Goal: Task Accomplishment & Management: Manage account settings

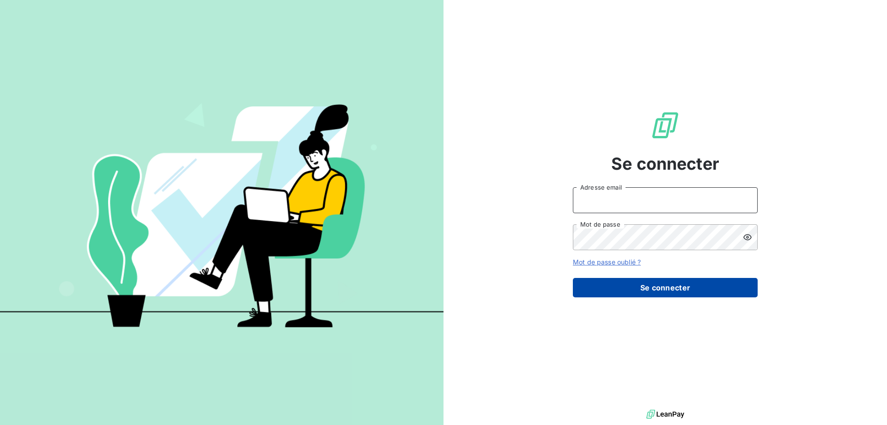
type input "[EMAIL_ADDRESS][DOMAIN_NAME]"
click at [661, 281] on button "Se connecter" at bounding box center [665, 287] width 185 height 19
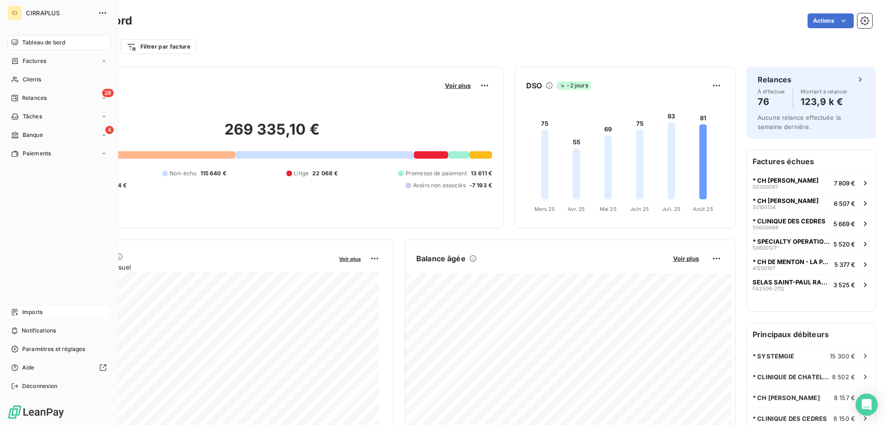
click at [32, 310] on span "Imports" at bounding box center [32, 312] width 20 height 8
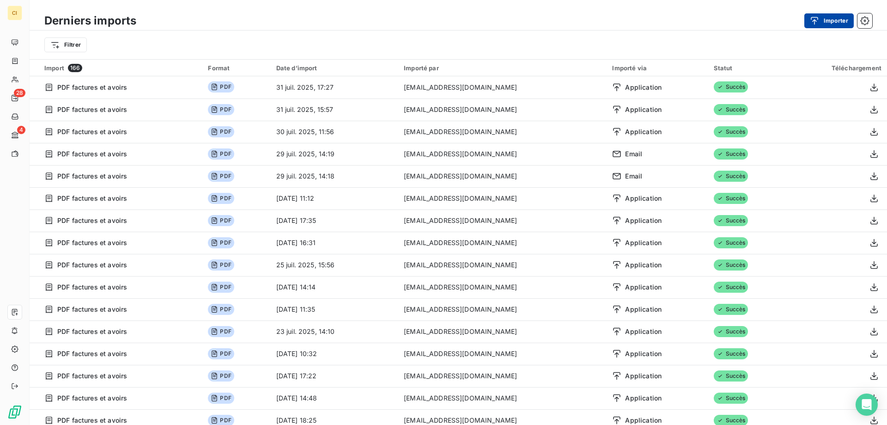
click at [839, 22] on button "Importer" at bounding box center [828, 20] width 49 height 15
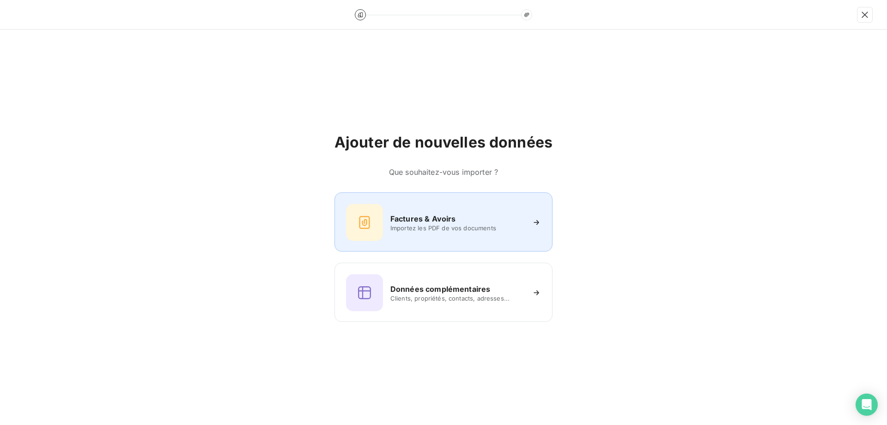
click at [441, 219] on h6 "Factures & Avoirs" at bounding box center [423, 218] width 66 height 11
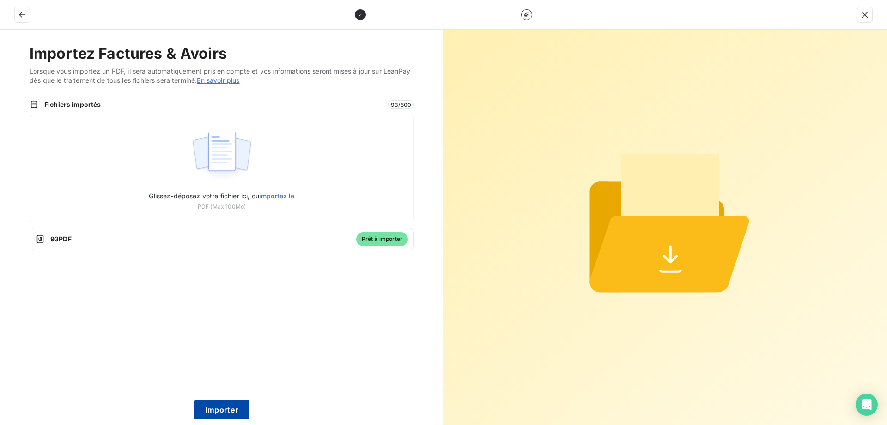
click at [222, 407] on button "Importer" at bounding box center [222, 409] width 56 height 19
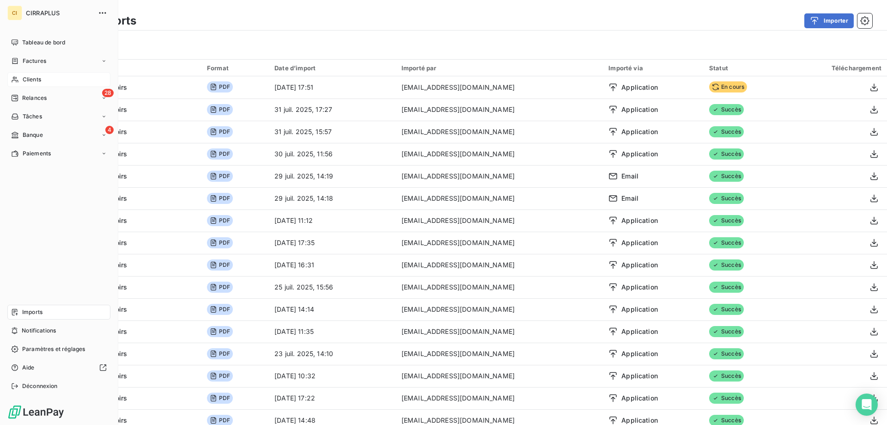
click at [35, 76] on span "Clients" at bounding box center [32, 79] width 18 height 8
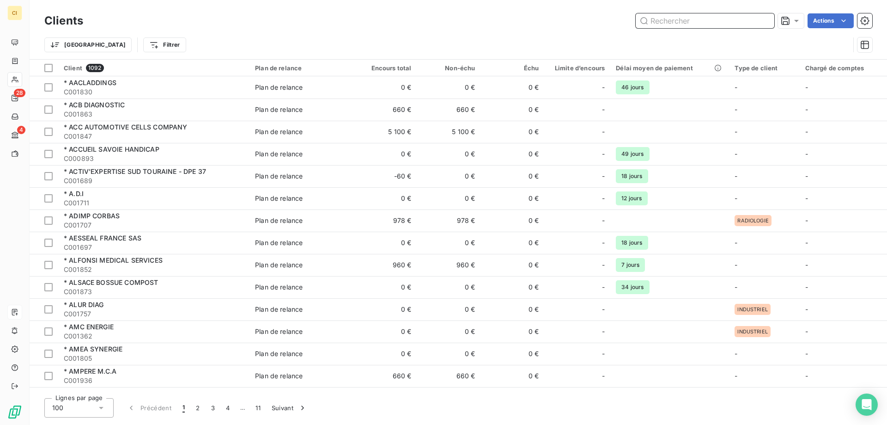
click at [664, 24] on input "text" at bounding box center [705, 20] width 139 height 15
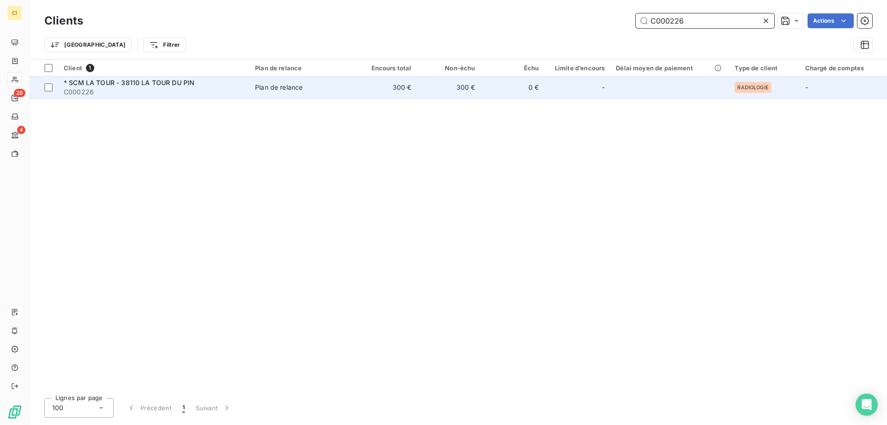
type input "C000226"
click at [128, 81] on span "* SCM LA TOUR - 38110 LA TOUR DU PIN" at bounding box center [129, 83] width 131 height 8
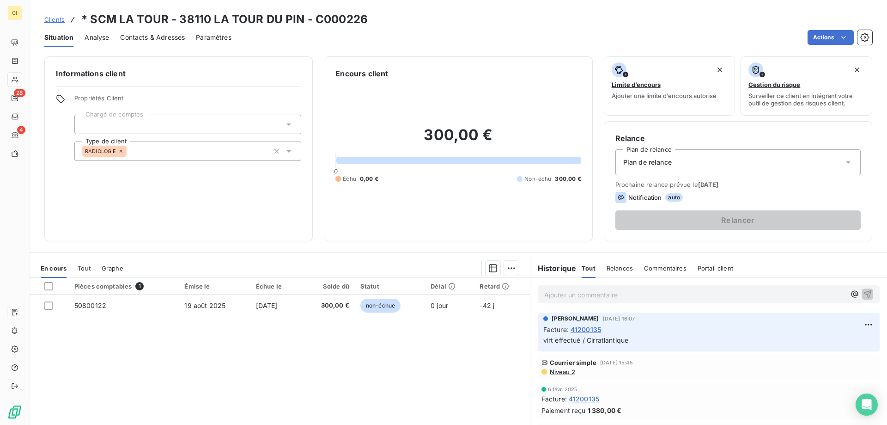
click at [164, 37] on span "Contacts & Adresses" at bounding box center [152, 37] width 65 height 9
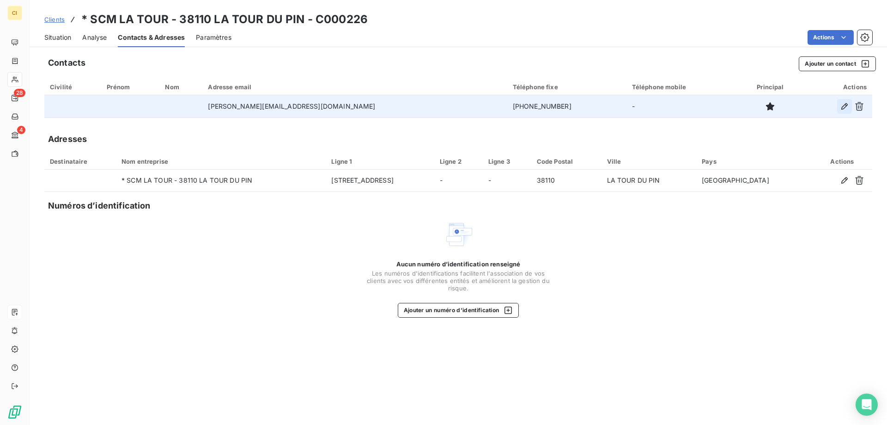
click at [844, 105] on icon "button" at bounding box center [844, 106] width 6 height 6
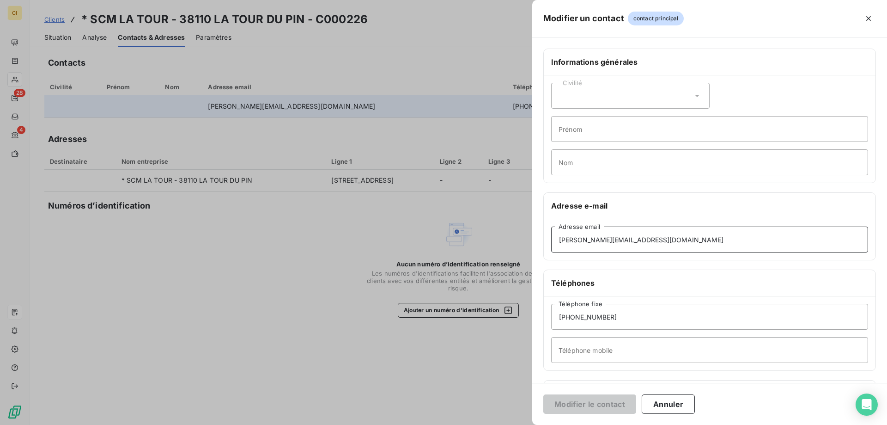
drag, startPoint x: 665, startPoint y: 240, endPoint x: 545, endPoint y: 241, distance: 119.6
click at [545, 241] on div "[PERSON_NAME][EMAIL_ADDRESS][DOMAIN_NAME] Adresse email" at bounding box center [710, 239] width 332 height 41
paste input "gestion.latourdupin"
type input "[EMAIL_ADDRESS][DOMAIN_NAME]"
click at [570, 403] on button "Modifier le contact" at bounding box center [589, 403] width 93 height 19
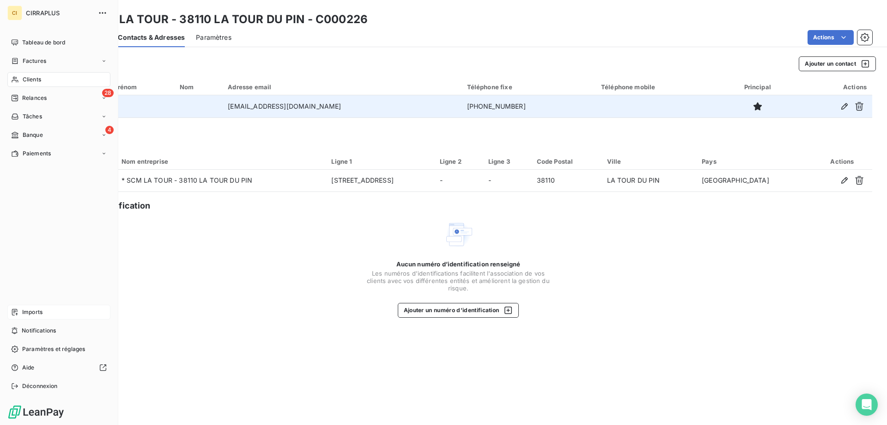
click at [28, 131] on span "Banque" at bounding box center [33, 135] width 20 height 8
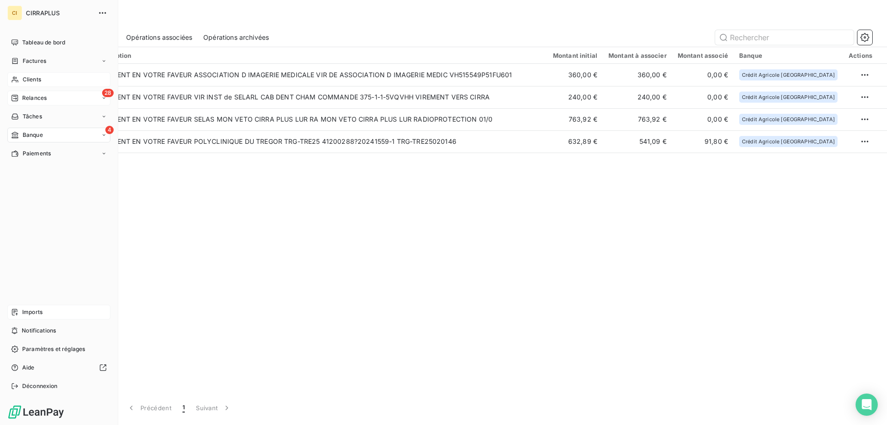
click at [34, 96] on span "Relances" at bounding box center [34, 98] width 24 height 8
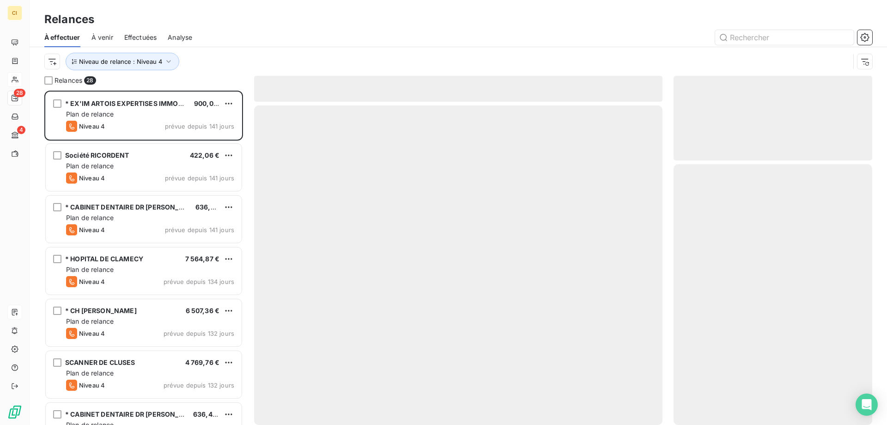
scroll to position [327, 192]
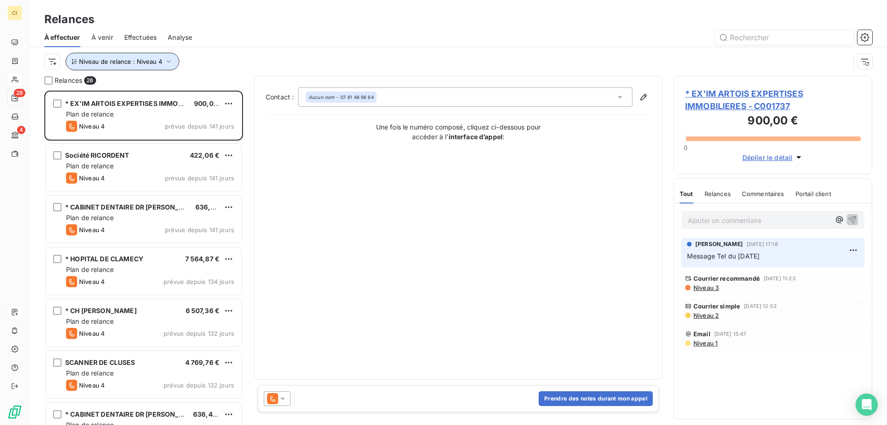
click at [166, 64] on icon "button" at bounding box center [168, 61] width 9 height 9
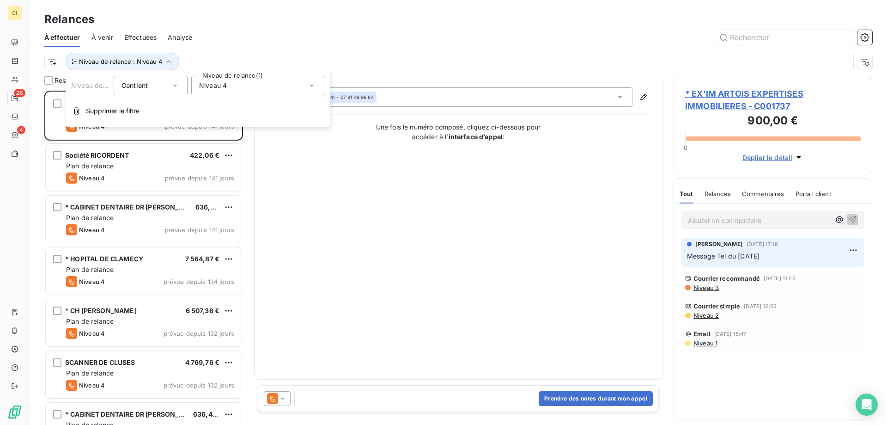
click at [309, 85] on icon at bounding box center [311, 85] width 9 height 9
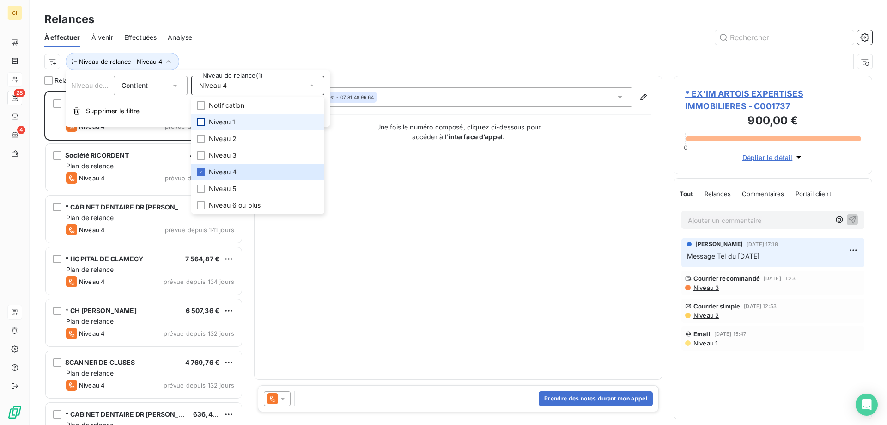
click at [200, 120] on div at bounding box center [201, 122] width 8 height 8
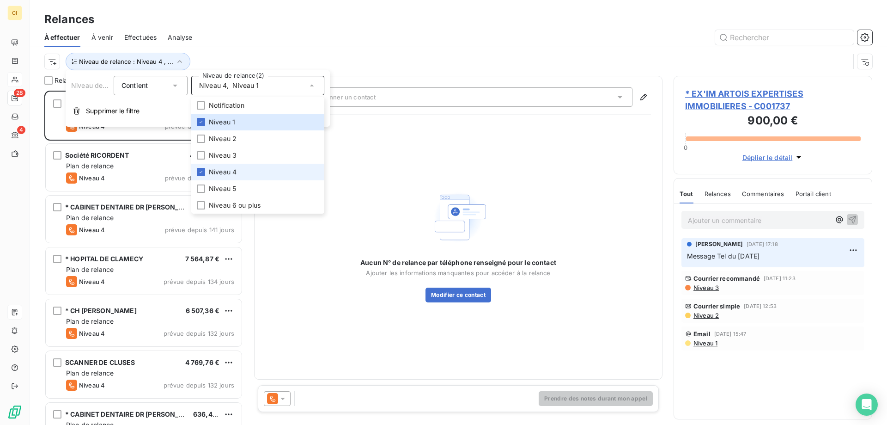
drag, startPoint x: 205, startPoint y: 171, endPoint x: 218, endPoint y: 131, distance: 42.4
click at [205, 170] on li "Niveau 4" at bounding box center [257, 172] width 133 height 17
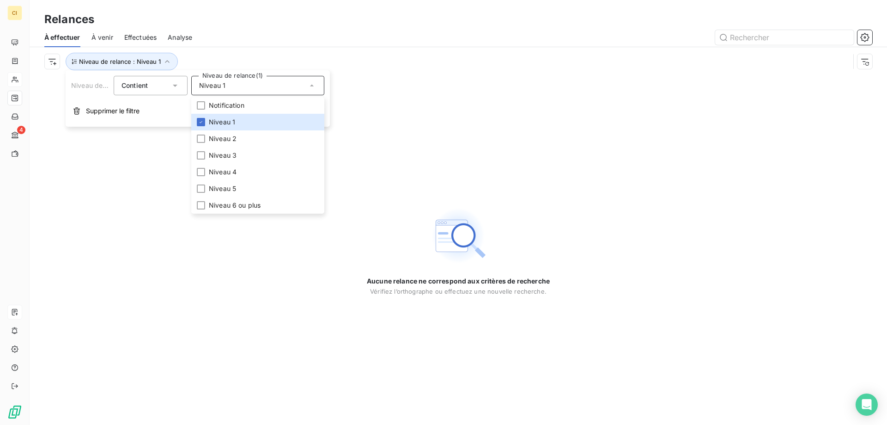
click at [279, 22] on div "Relances" at bounding box center [458, 19] width 857 height 17
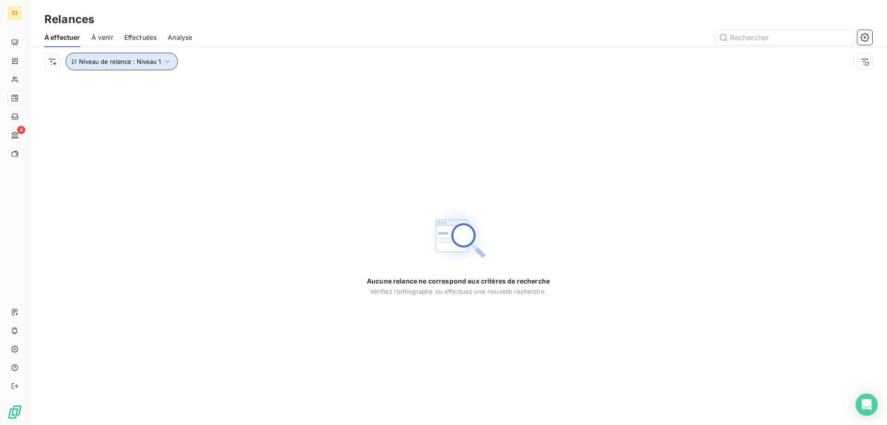
click at [166, 61] on icon "button" at bounding box center [167, 61] width 9 height 9
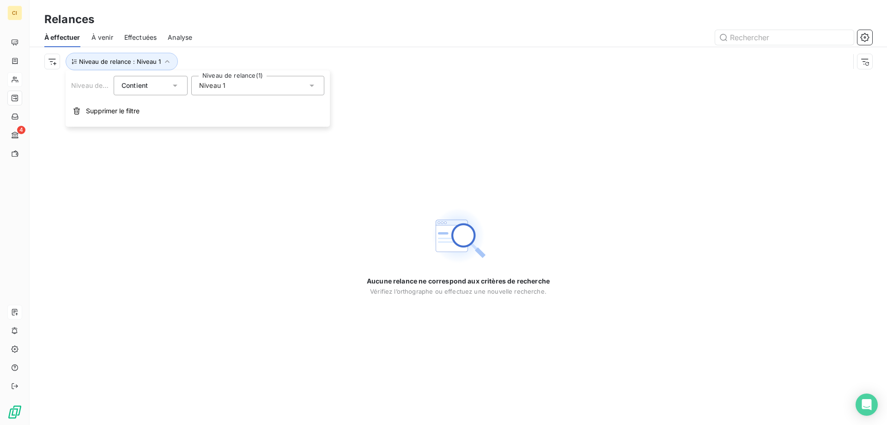
click at [313, 85] on icon at bounding box center [311, 86] width 5 height 2
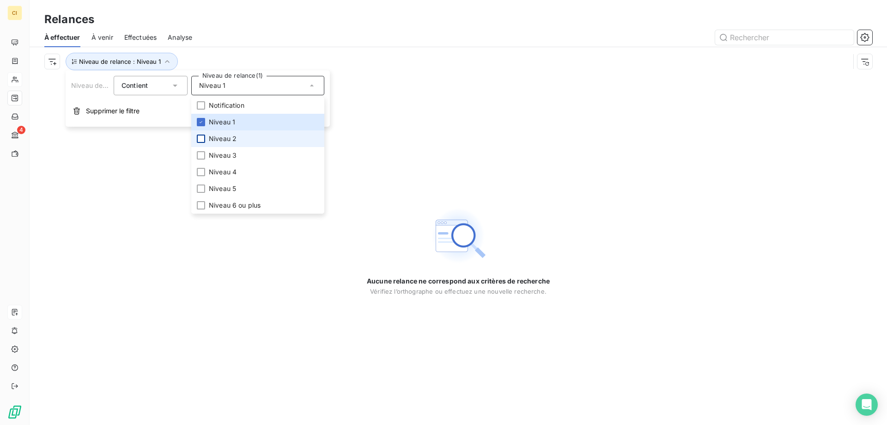
click at [201, 138] on div at bounding box center [201, 138] width 8 height 8
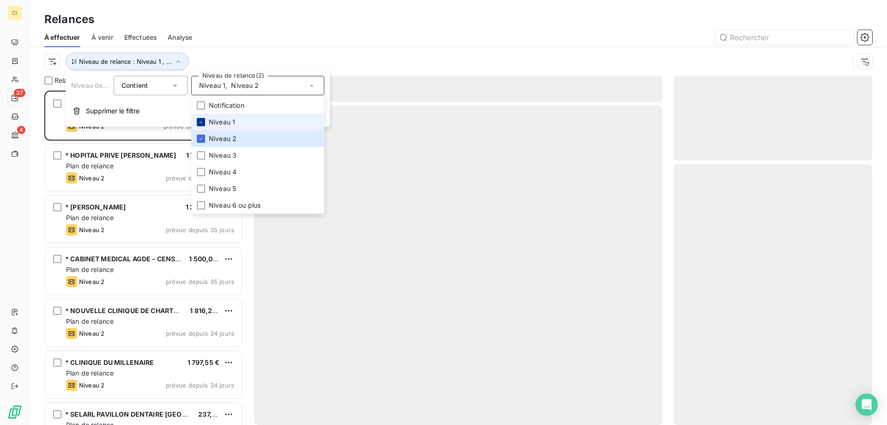
scroll to position [327, 192]
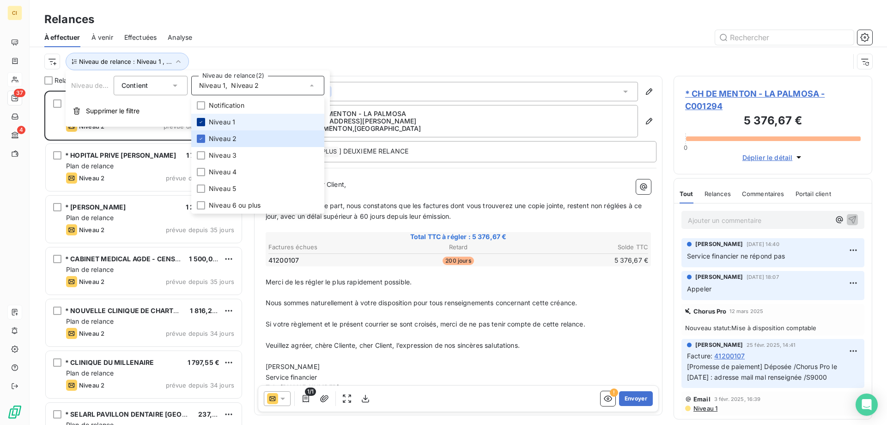
click at [202, 122] on icon at bounding box center [201, 122] width 6 height 6
click at [240, 23] on div "Relances" at bounding box center [458, 19] width 857 height 17
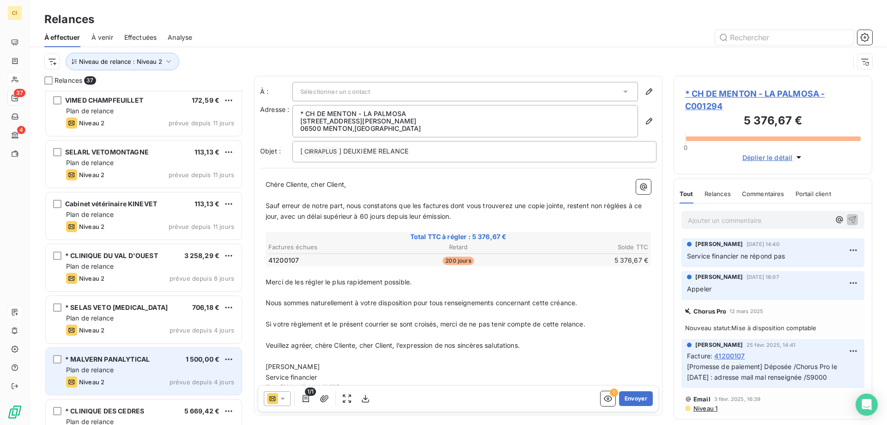
scroll to position [426, 0]
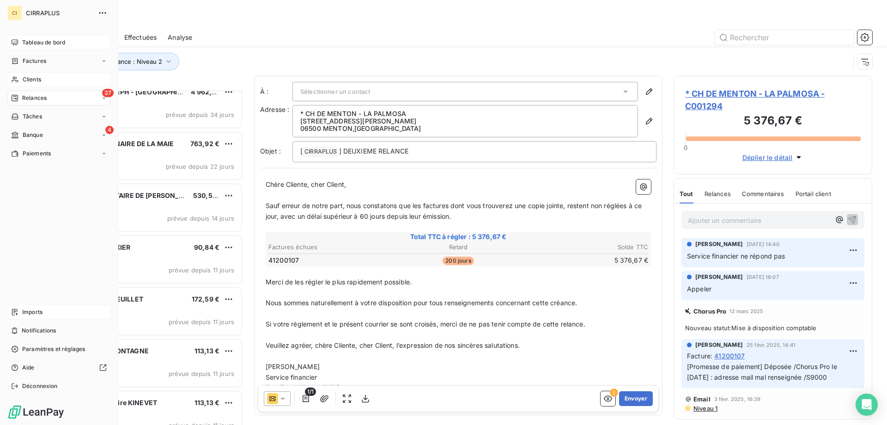
click at [35, 42] on span "Tableau de bord" at bounding box center [43, 42] width 43 height 8
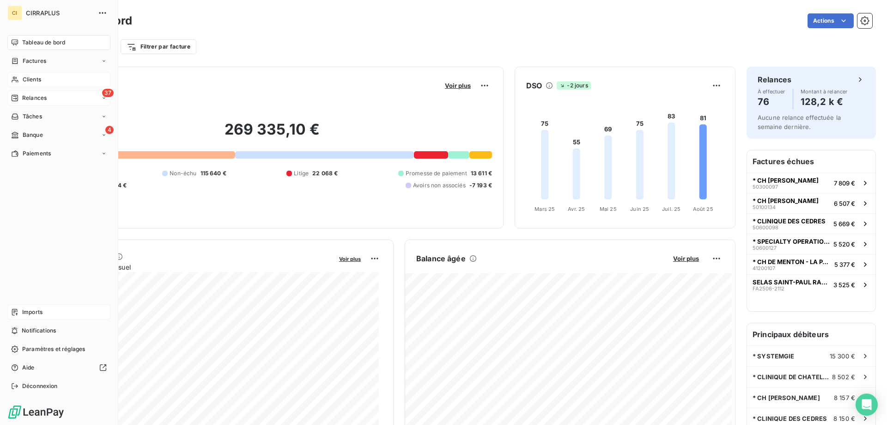
click at [26, 312] on span "Imports" at bounding box center [32, 312] width 20 height 8
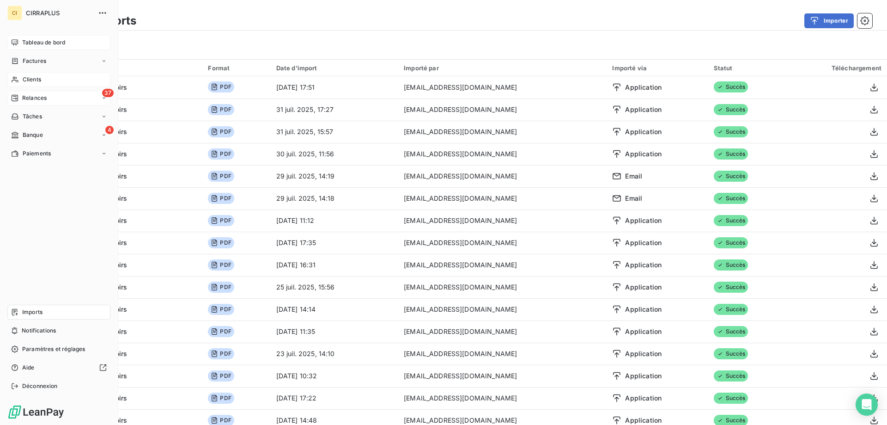
click at [38, 43] on span "Tableau de bord" at bounding box center [43, 42] width 43 height 8
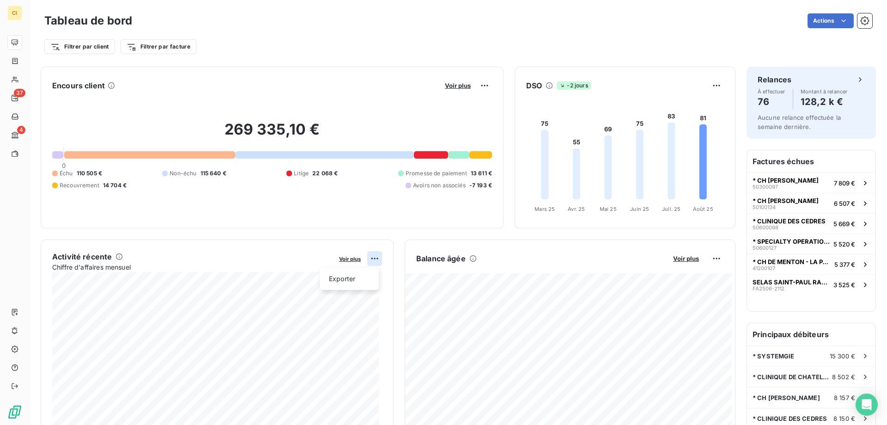
click at [370, 260] on html "CI 37 4 Tableau de bord Actions Filtrer par client Filtrer par facture Encours …" at bounding box center [443, 212] width 887 height 425
click at [304, 229] on html "CI 37 4 Tableau de bord Actions Filtrer par client Filtrer par facture Encours …" at bounding box center [443, 212] width 887 height 425
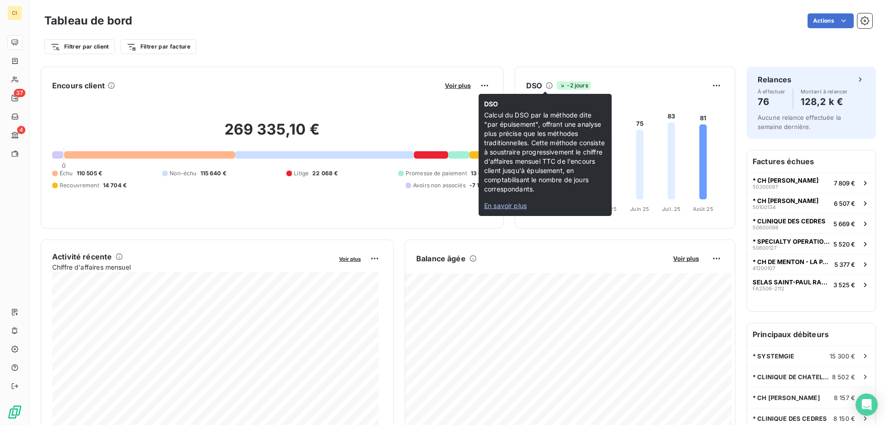
click at [500, 206] on span "En savoir plus" at bounding box center [505, 205] width 42 height 8
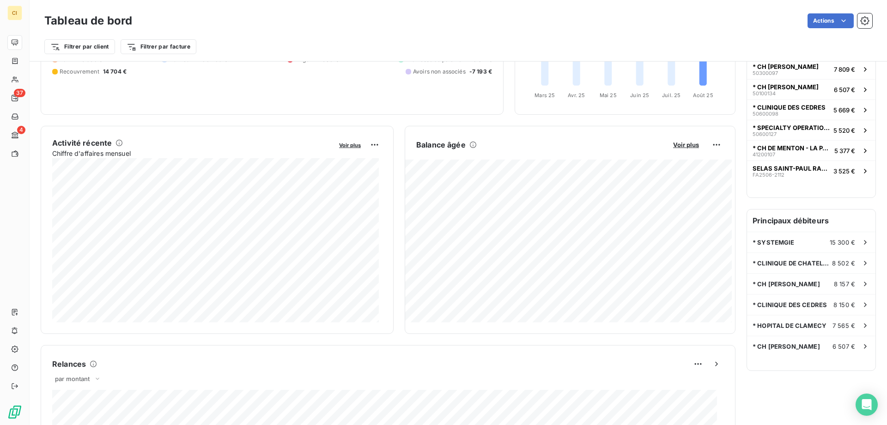
scroll to position [93, 0]
